Goal: Task Accomplishment & Management: Use online tool/utility

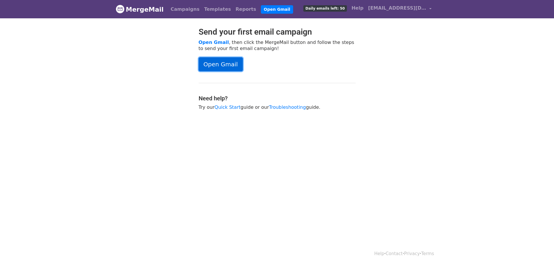
click at [226, 63] on link "Open Gmail" at bounding box center [221, 64] width 44 height 14
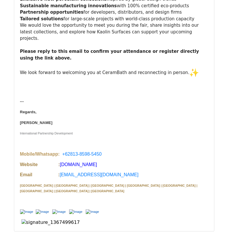
scroll to position [1047, 0]
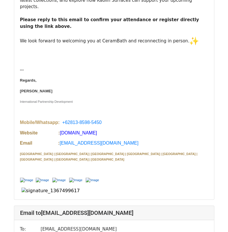
click at [32, 124] on div "--- Regards, [PERSON_NAME] International Partnership Development Mobile/W hatsa…" at bounding box center [114, 120] width 188 height 149
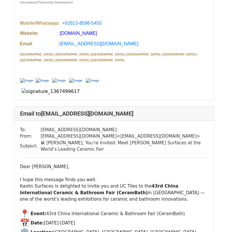
scroll to position [1570, 0]
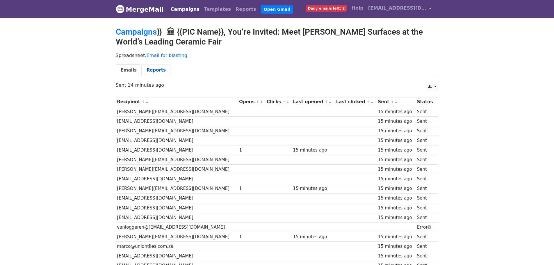
click at [153, 72] on link "Reports" at bounding box center [156, 70] width 29 height 12
